Goal: Information Seeking & Learning: Learn about a topic

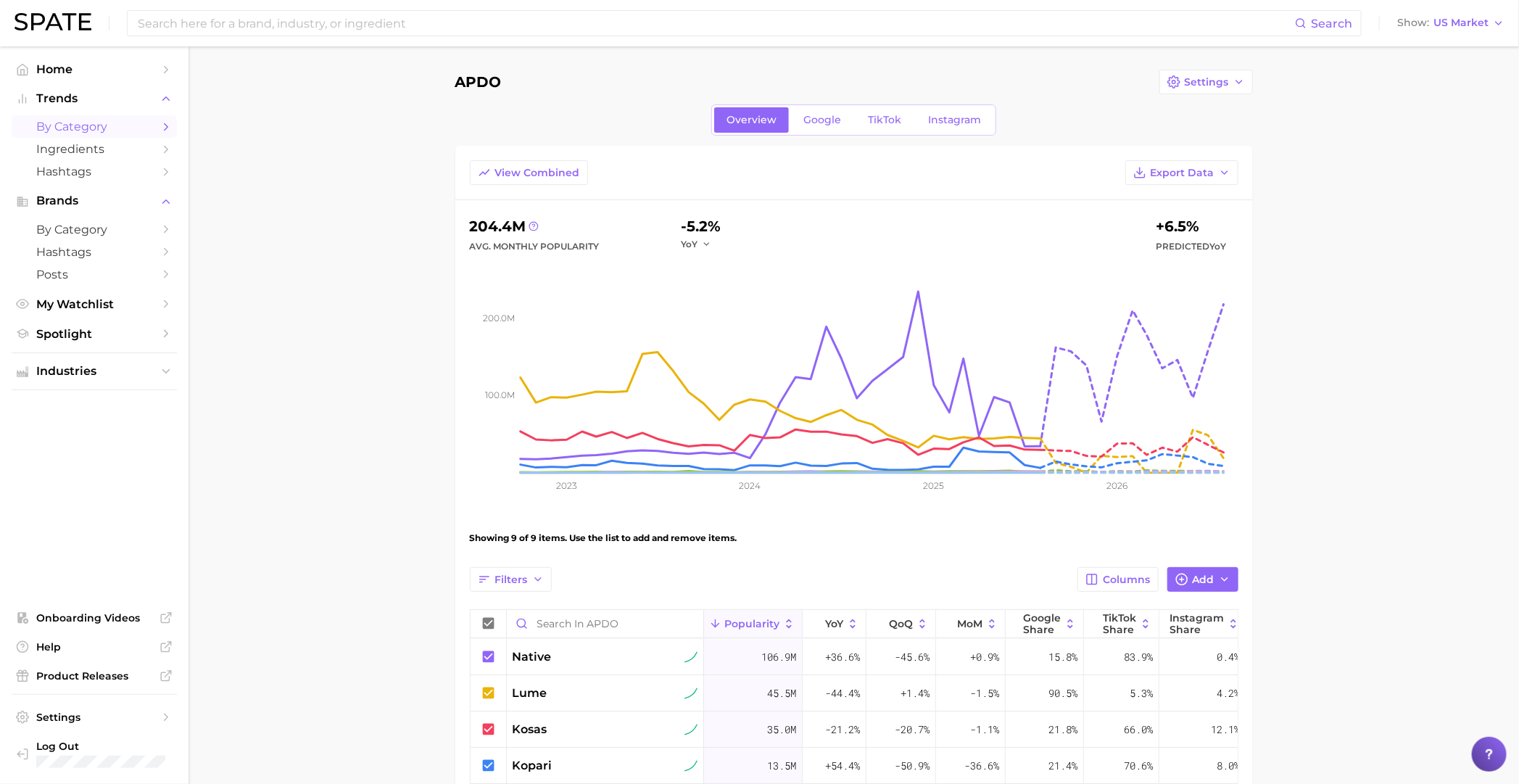
click at [91, 123] on span "by Category" at bounding box center [94, 127] width 116 height 13
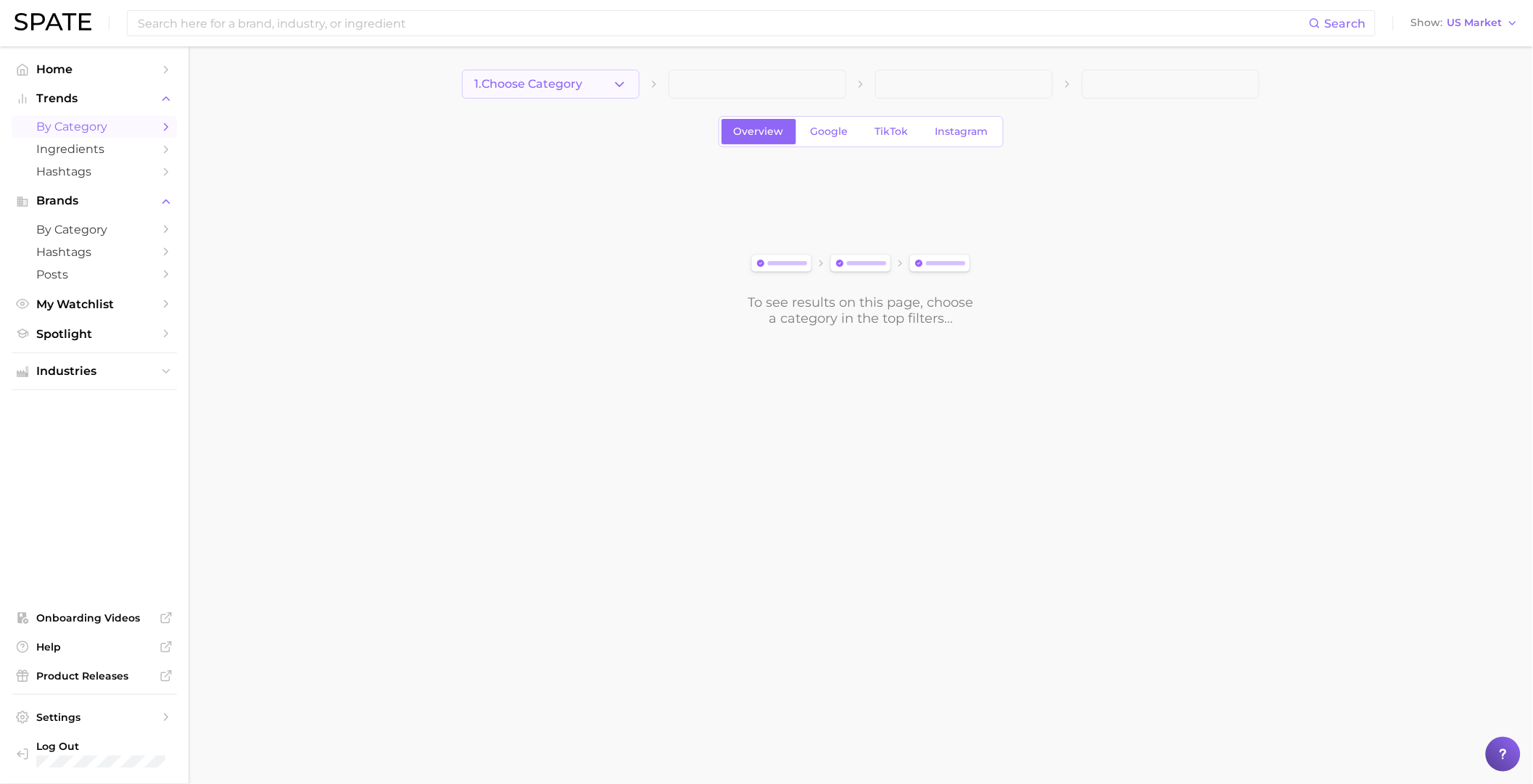
click at [522, 86] on span "1. Choose Category" at bounding box center [527, 85] width 108 height 13
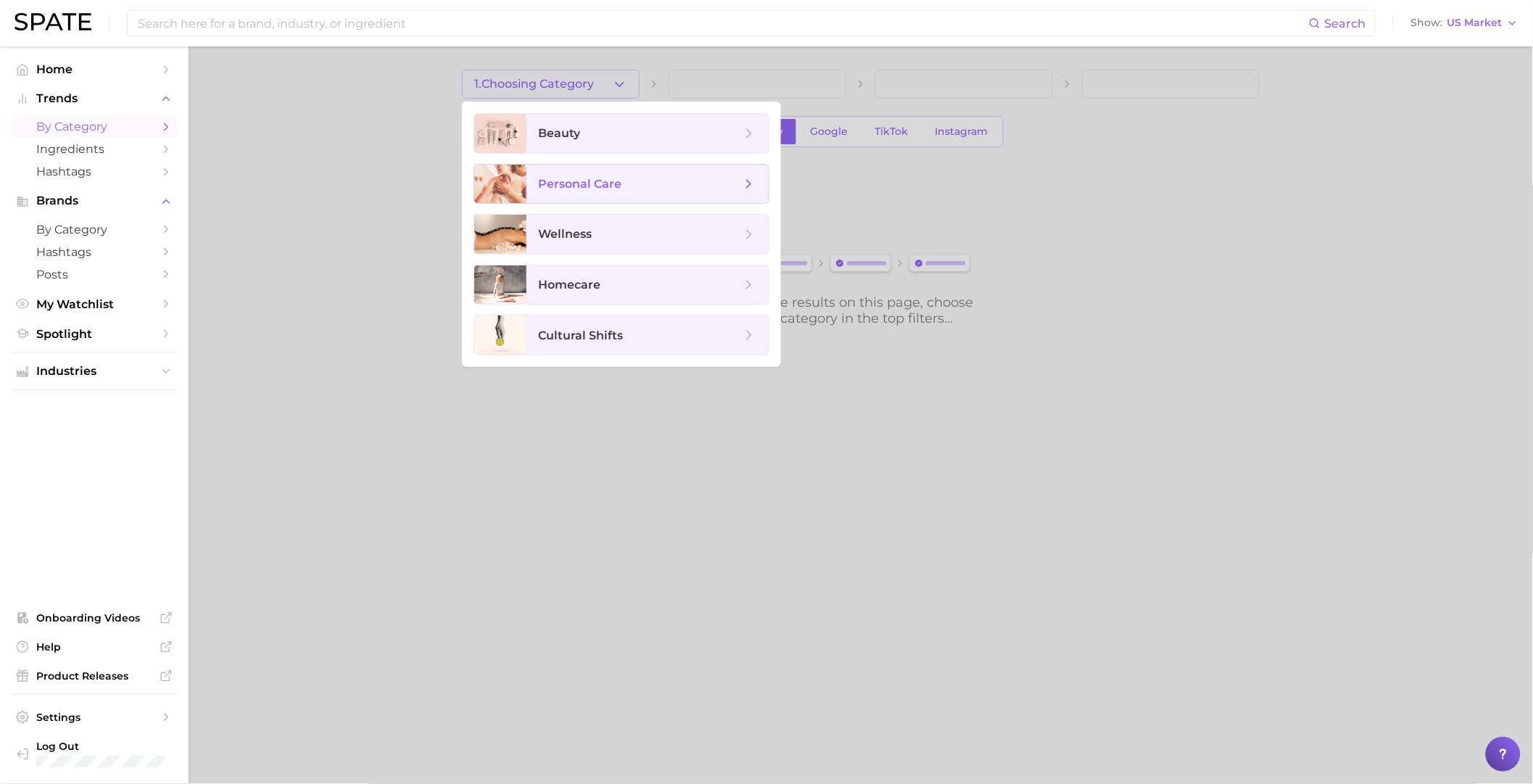
click at [640, 179] on span "personal care" at bounding box center [640, 184] width 203 height 16
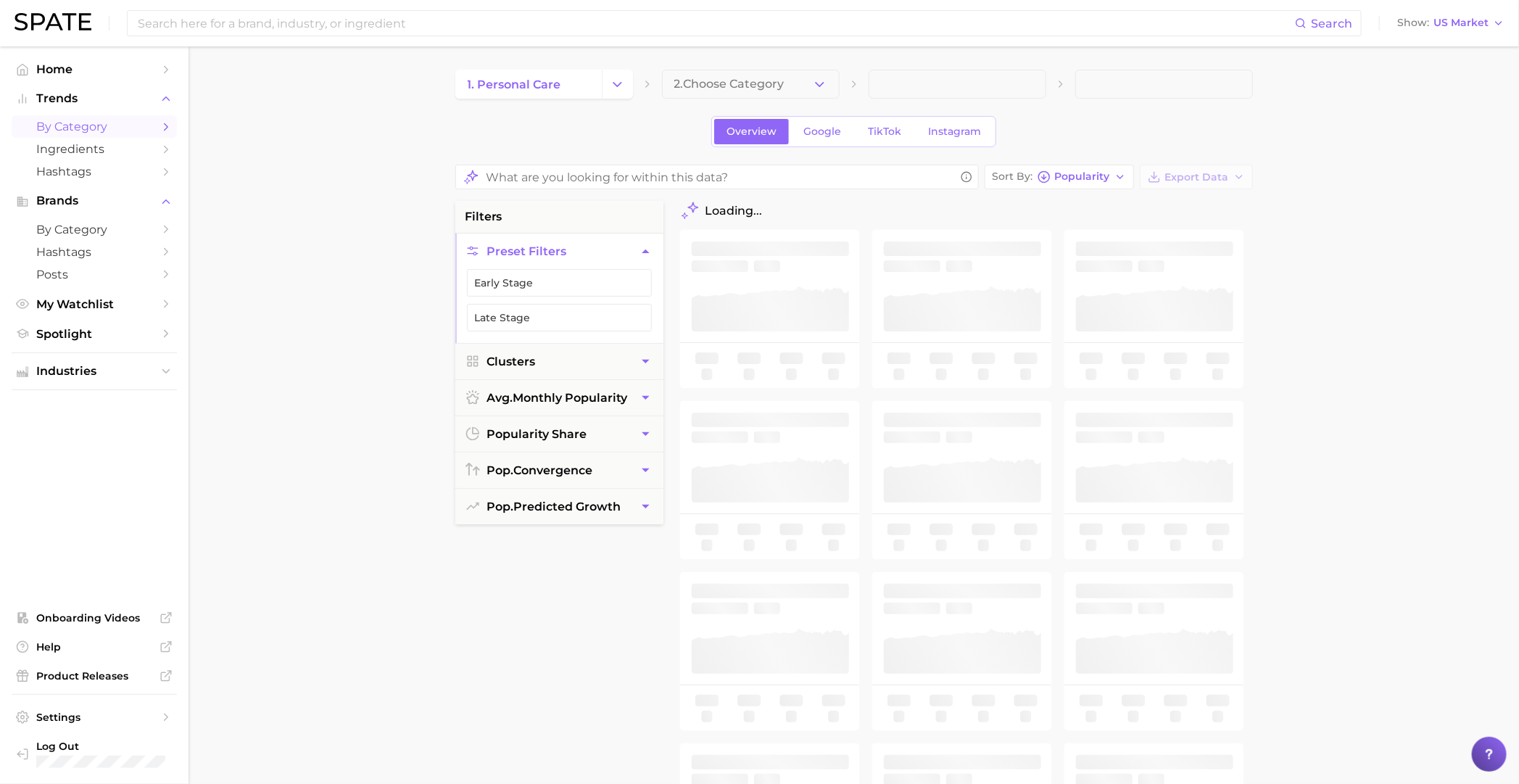
click at [761, 88] on span "2. Choose Category" at bounding box center [729, 85] width 110 height 13
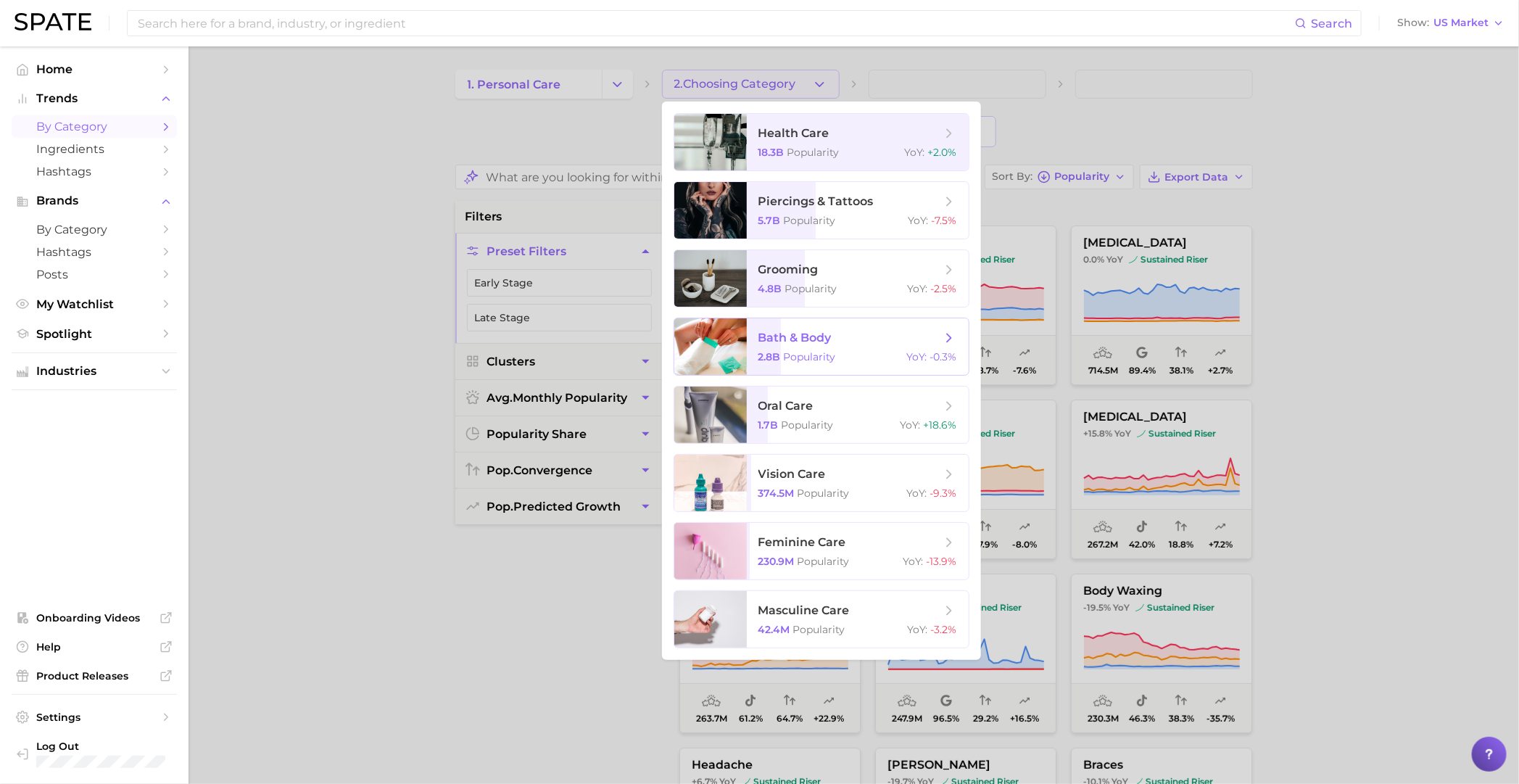
click at [879, 340] on span "bath & body" at bounding box center [850, 337] width 183 height 16
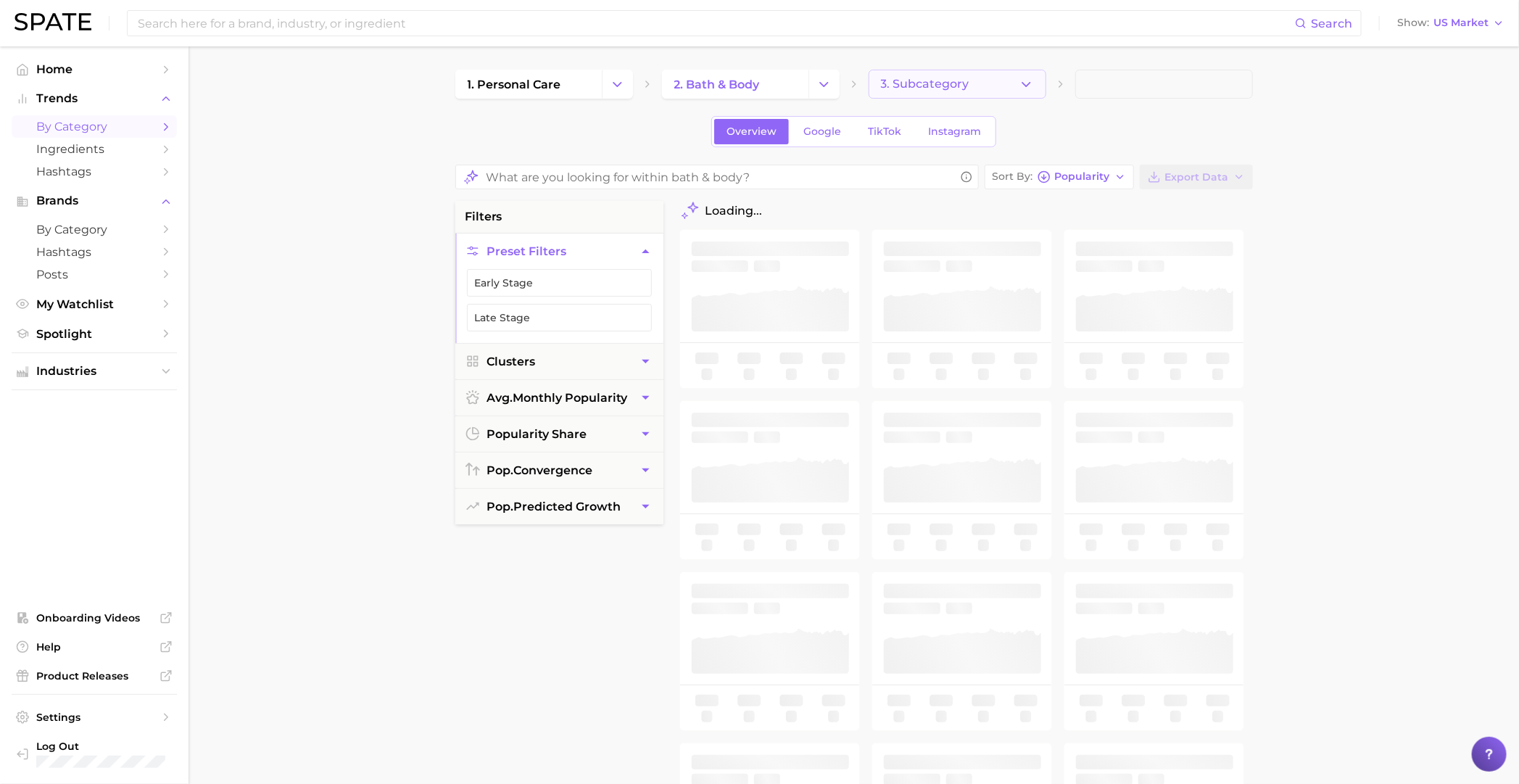
click at [996, 83] on button "3. Subcategory" at bounding box center [958, 84] width 178 height 29
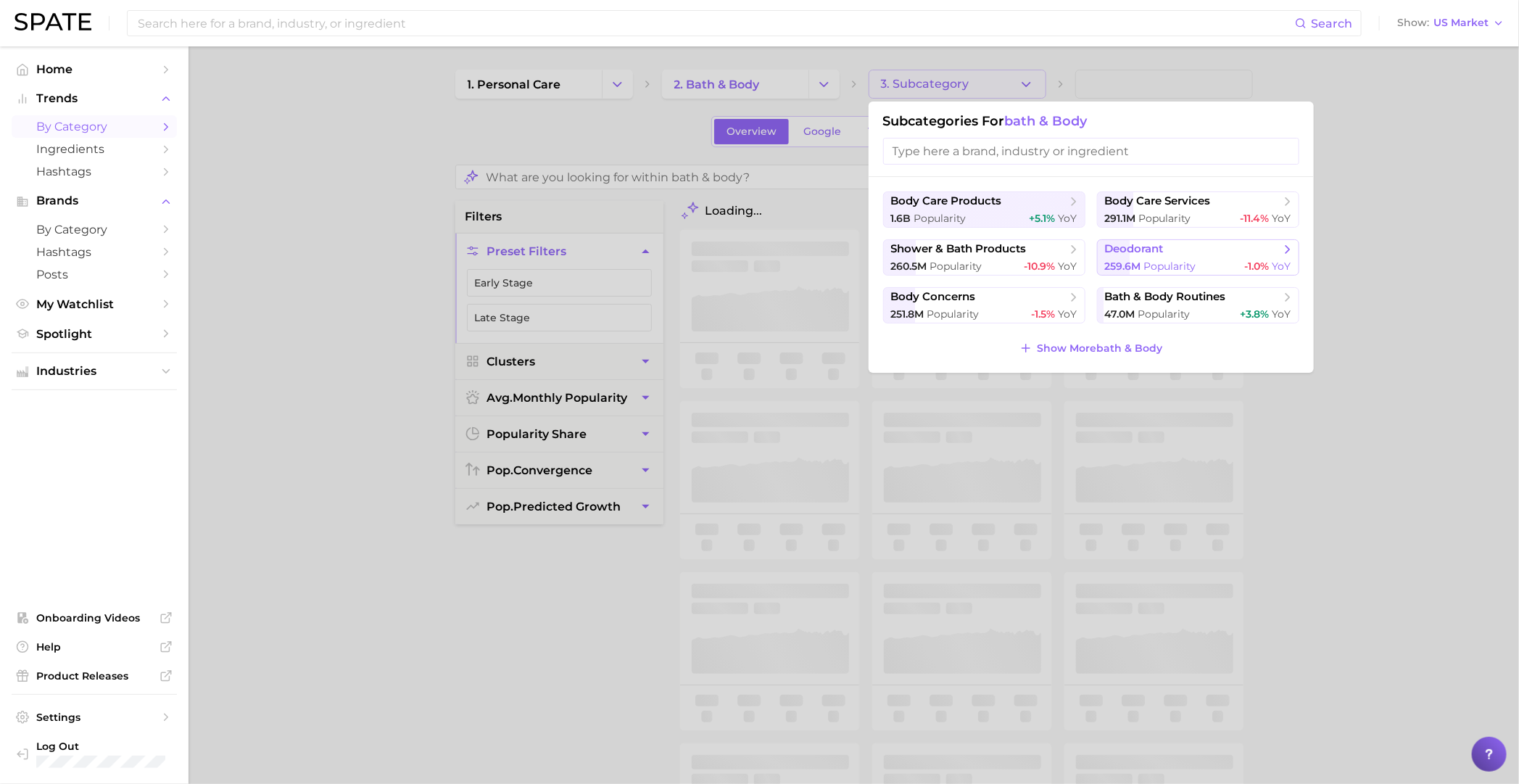
click at [1236, 256] on span "deodorant" at bounding box center [1194, 249] width 176 height 14
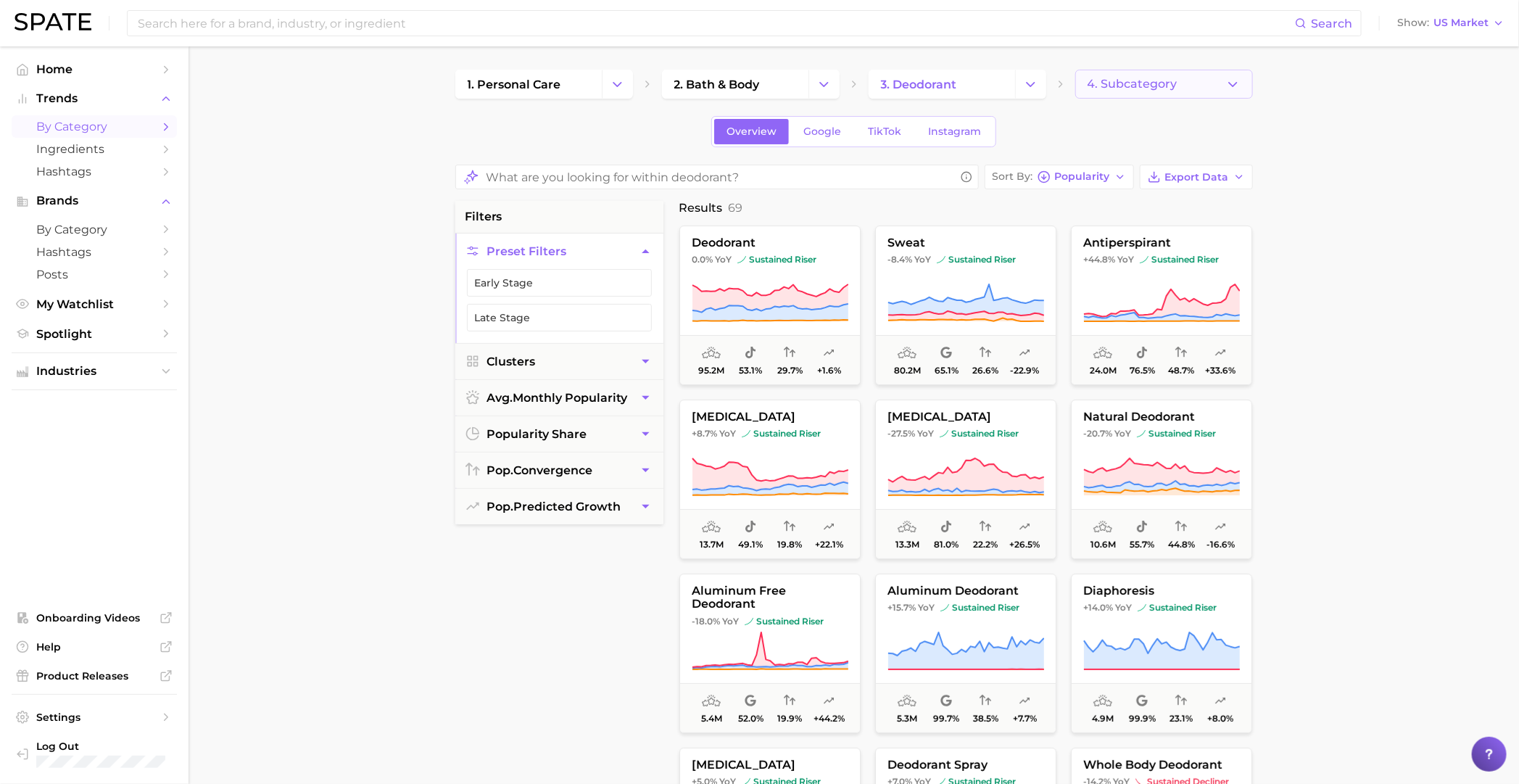
click at [1154, 83] on span "4. Subcategory" at bounding box center [1132, 85] width 90 height 13
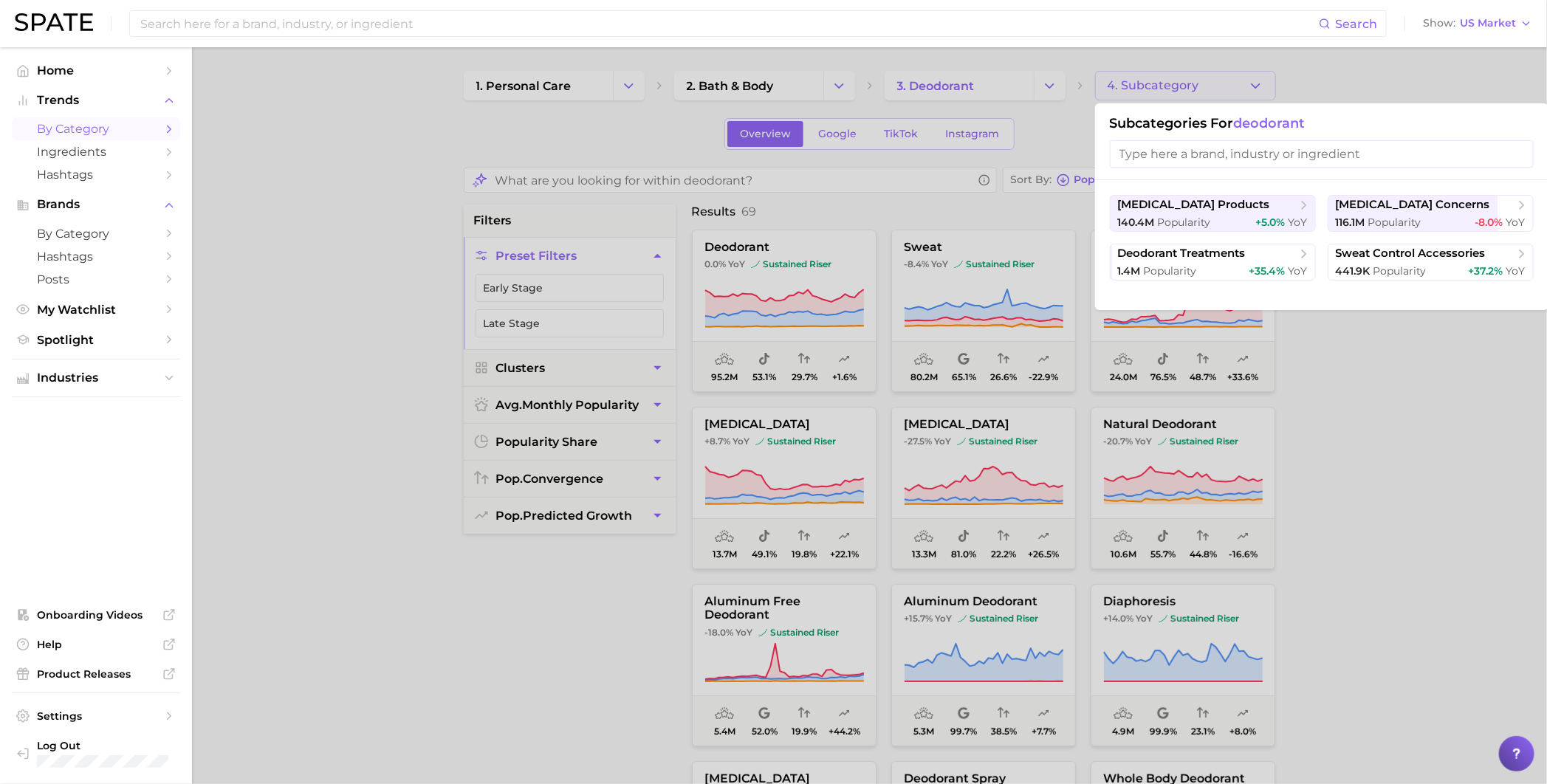
click at [1167, 83] on div at bounding box center [773, 392] width 1547 height 784
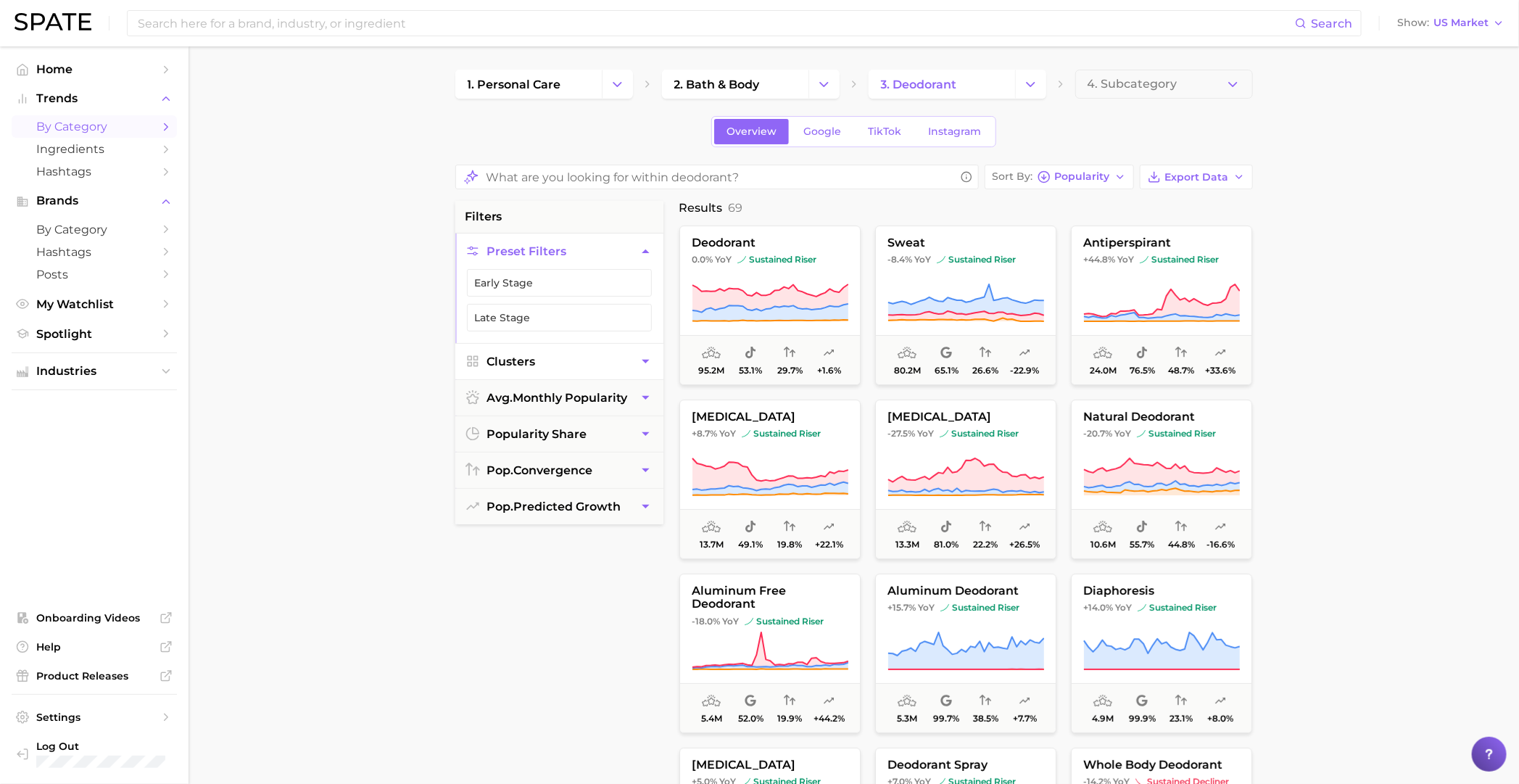
click at [608, 358] on button "Clusters" at bounding box center [559, 361] width 208 height 35
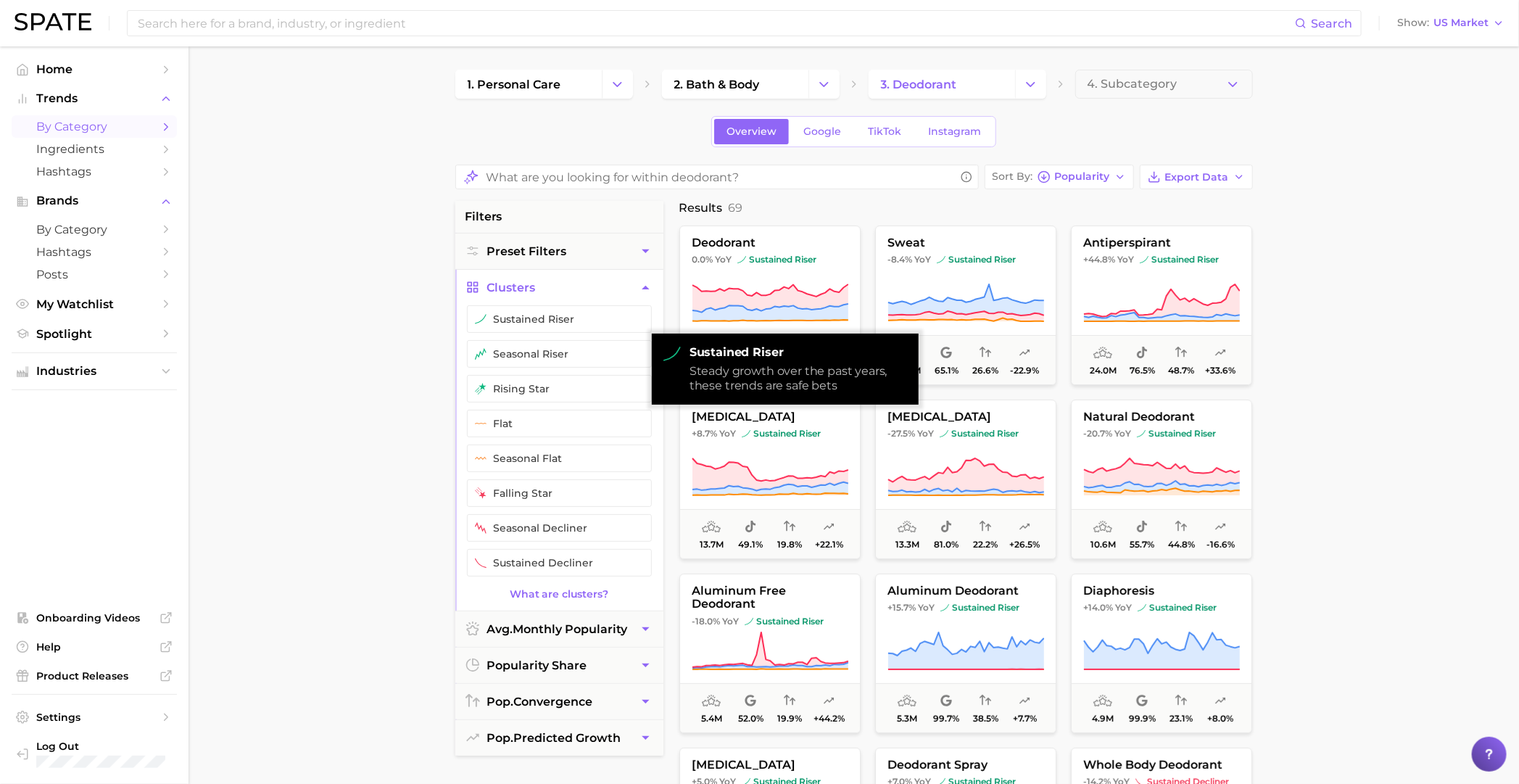
click at [610, 292] on button "Clusters" at bounding box center [559, 288] width 208 height 35
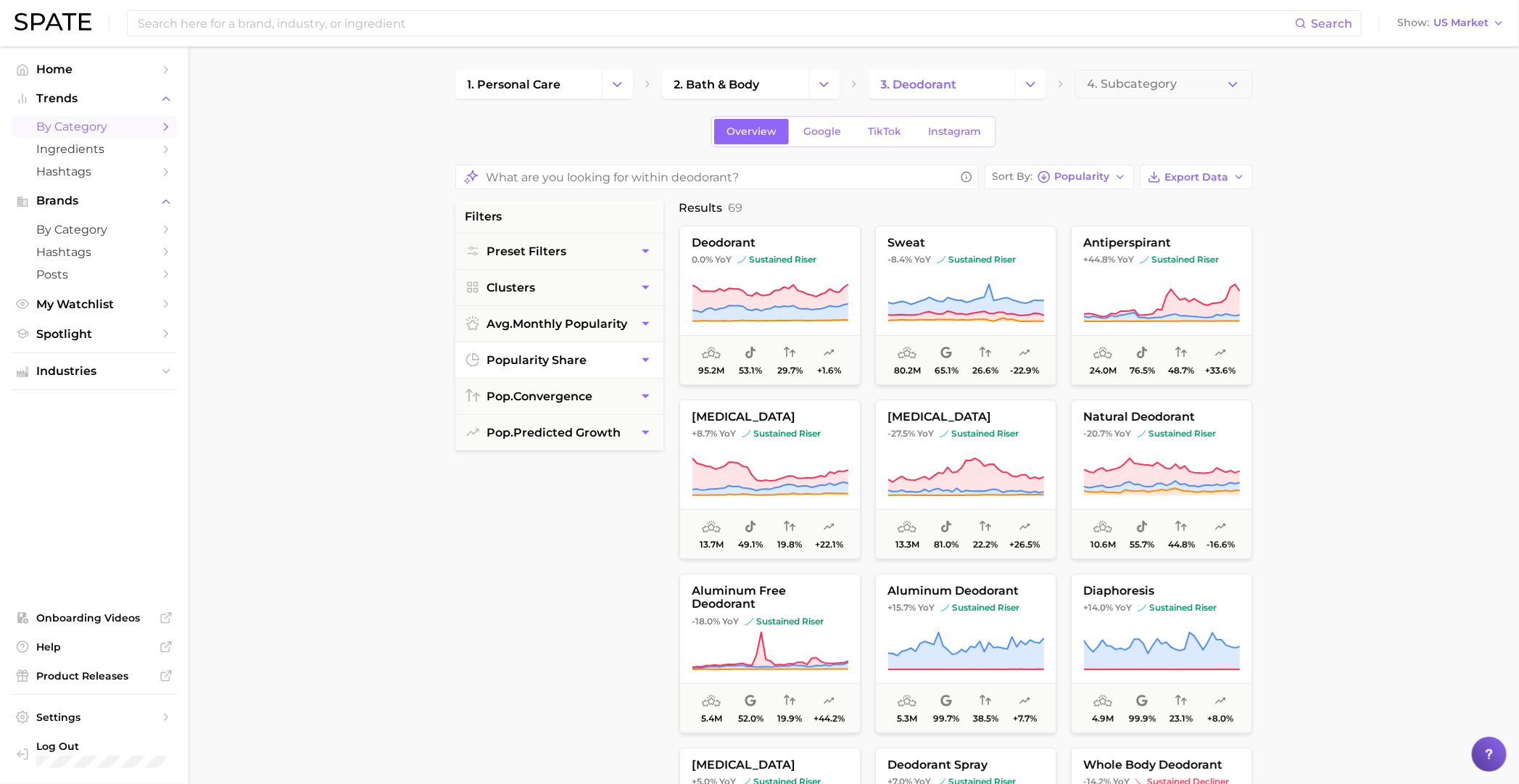
click at [603, 371] on button "popularity share" at bounding box center [559, 360] width 208 height 35
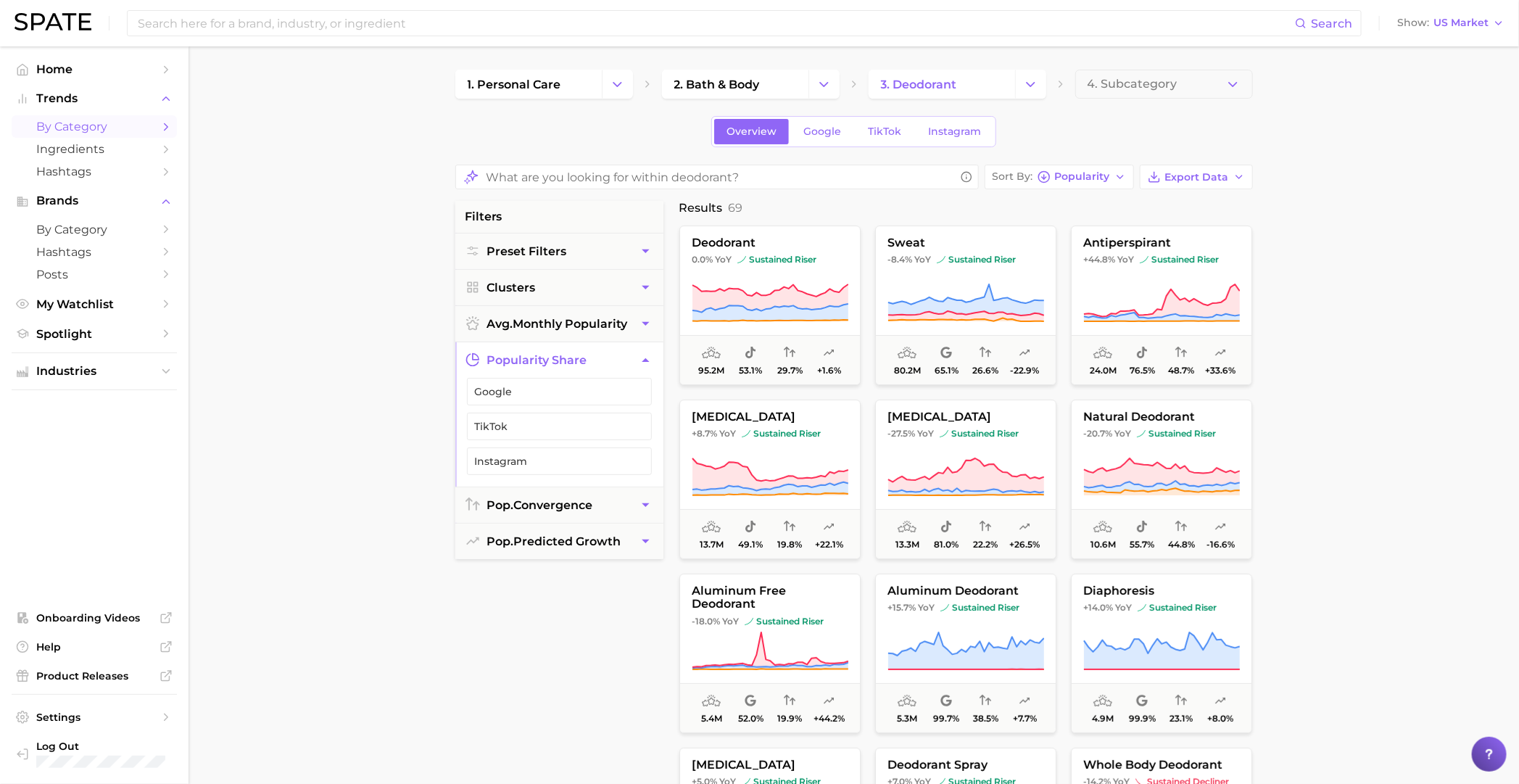
click at [606, 364] on button "popularity share" at bounding box center [559, 360] width 208 height 35
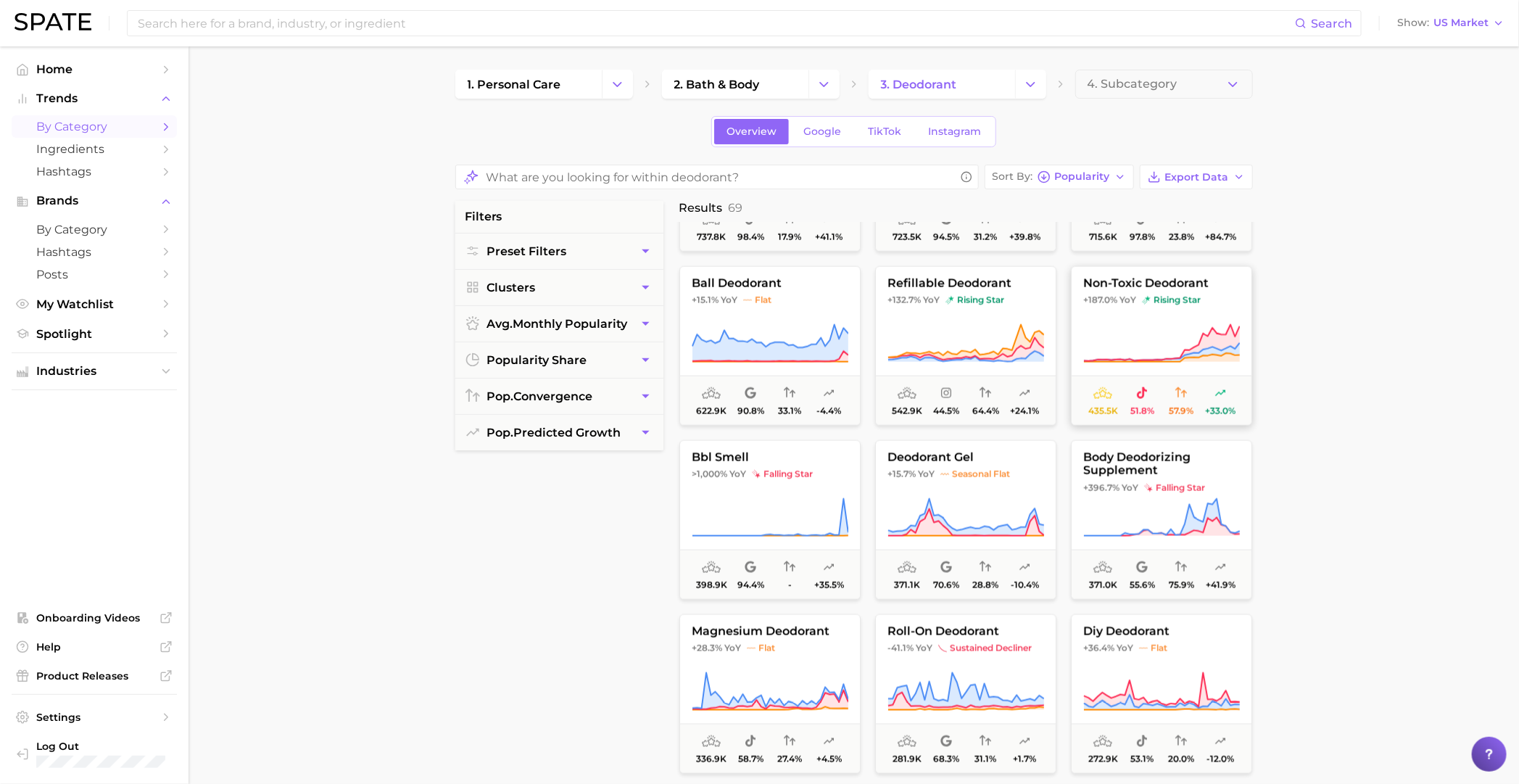
scroll to position [906, 0]
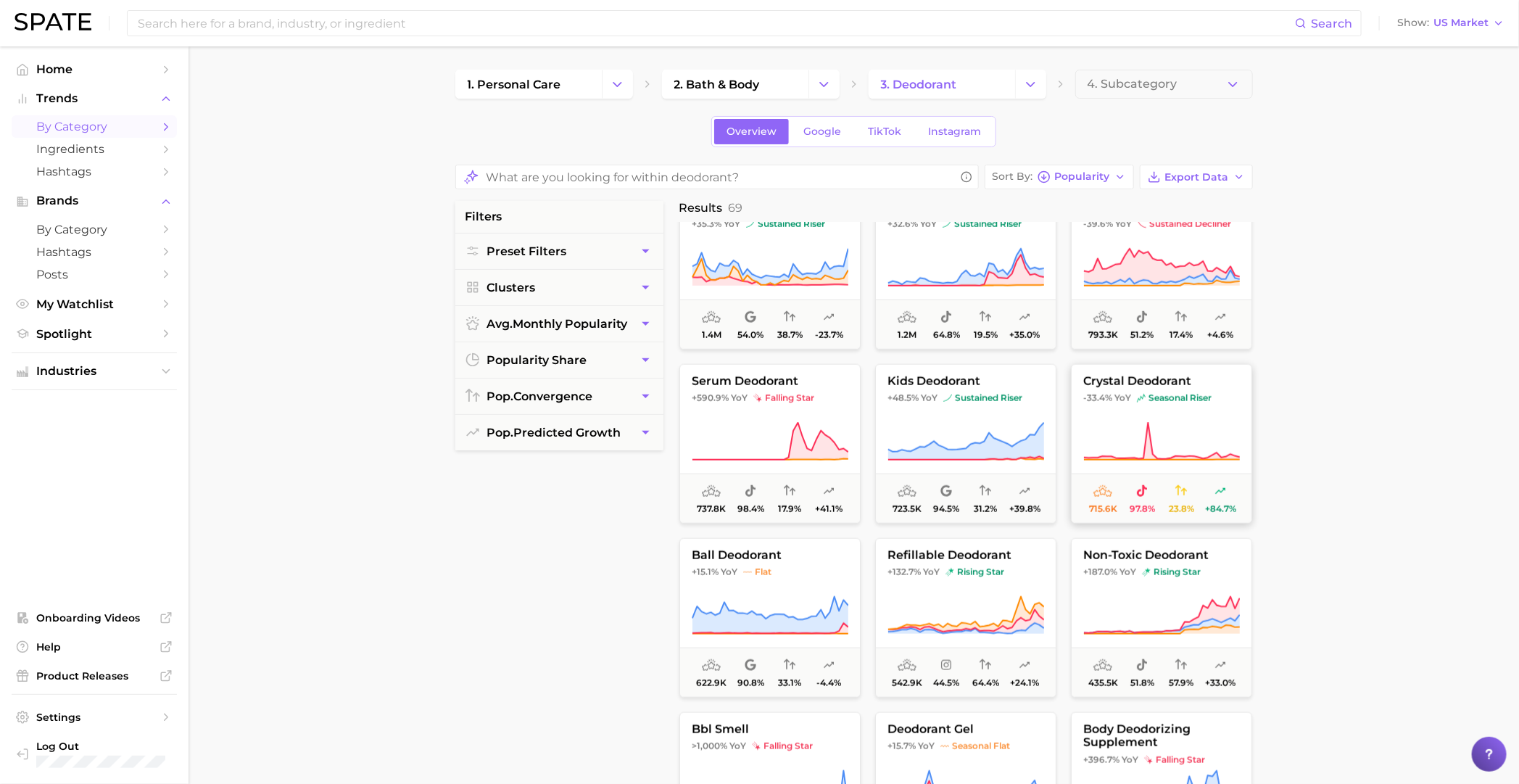
click at [1125, 408] on button "crystal deodorant -33.4% YoY seasonal riser 715.6k 97.8% 23.8% +84.7%" at bounding box center [1162, 444] width 181 height 159
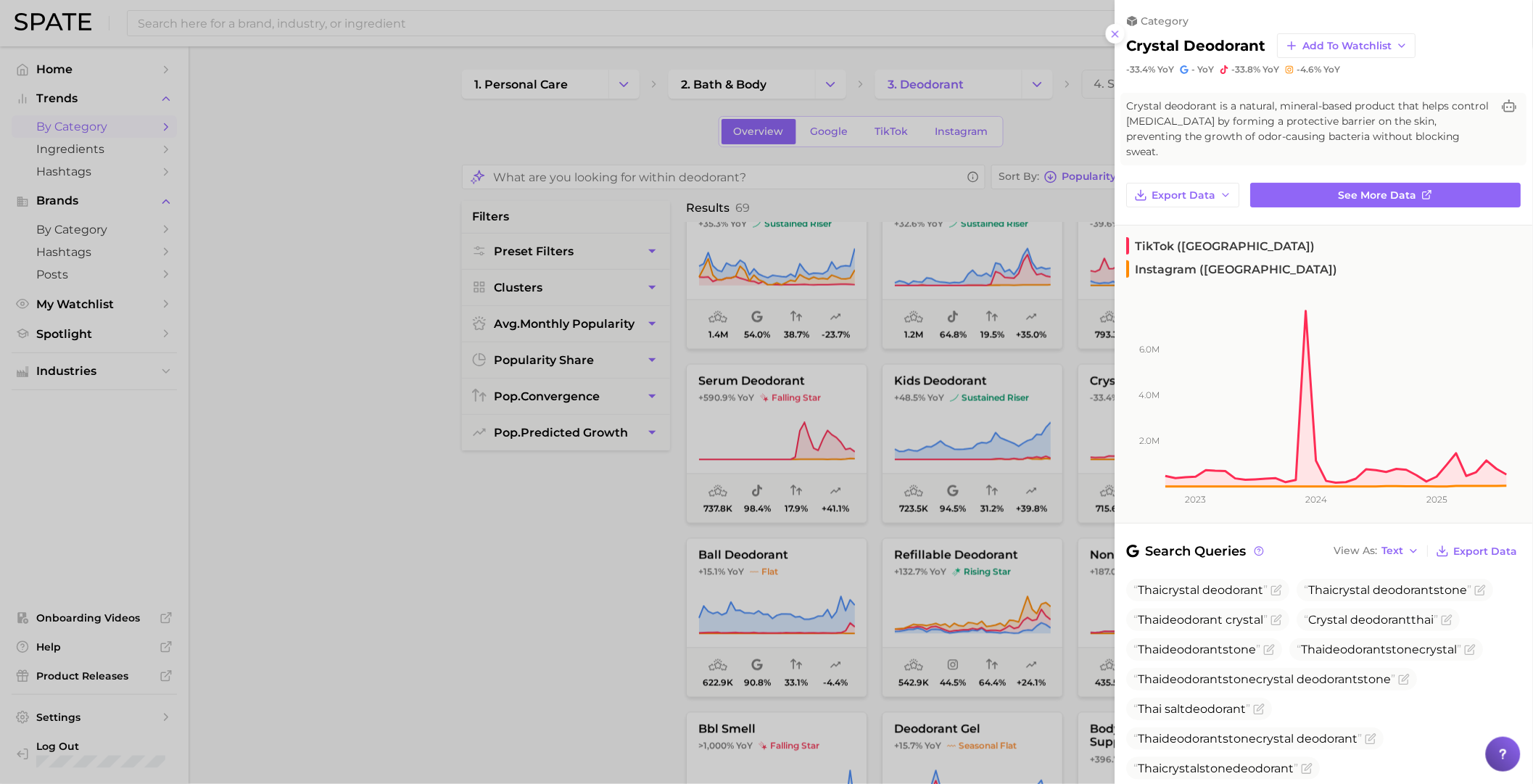
click at [1184, 128] on span "Crystal deodorant is a natural, mineral-based product that helps control [MEDIC…" at bounding box center [1310, 129] width 366 height 61
click at [401, 630] on div at bounding box center [766, 392] width 1533 height 784
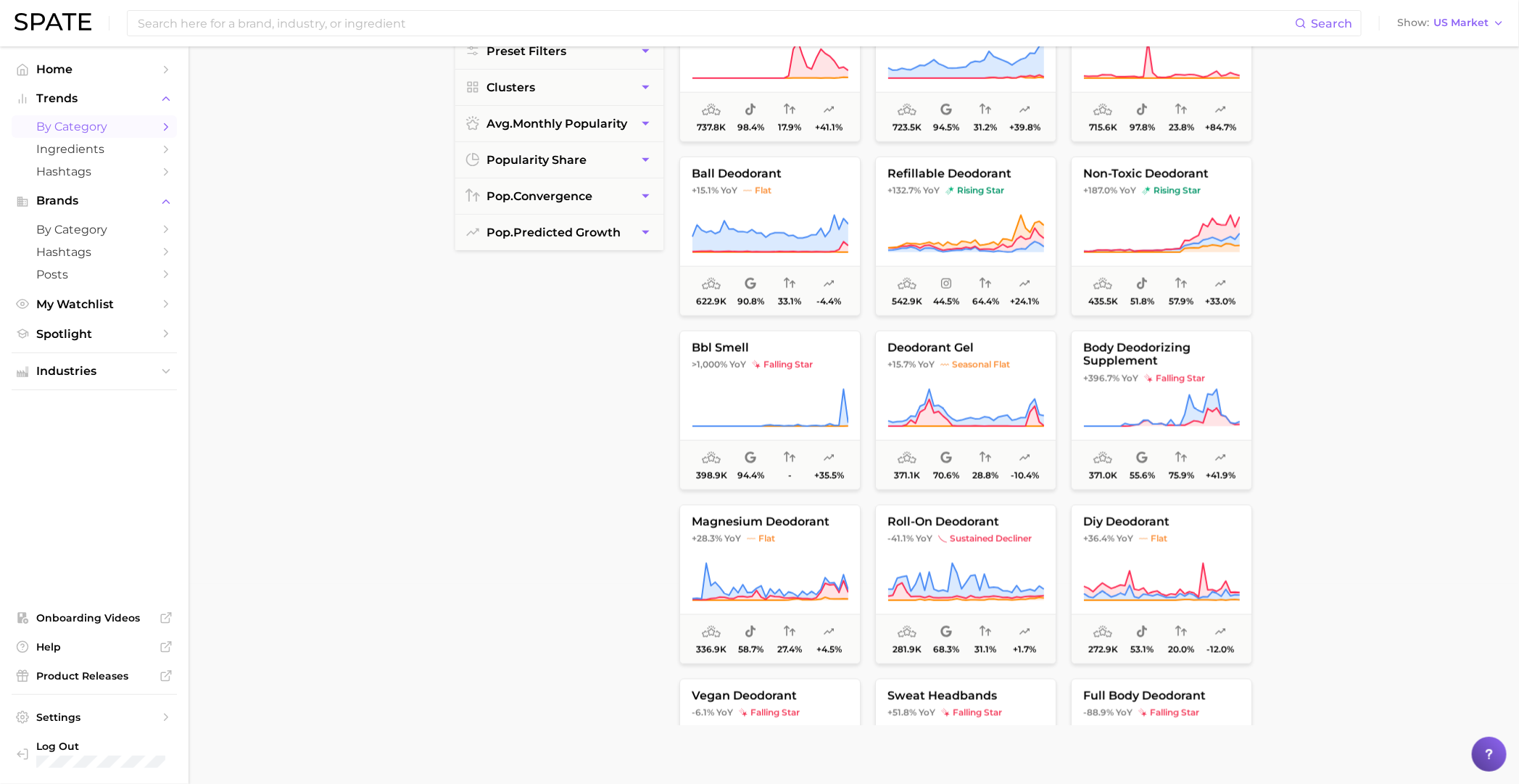
scroll to position [180, 0]
